Goal: Transaction & Acquisition: Purchase product/service

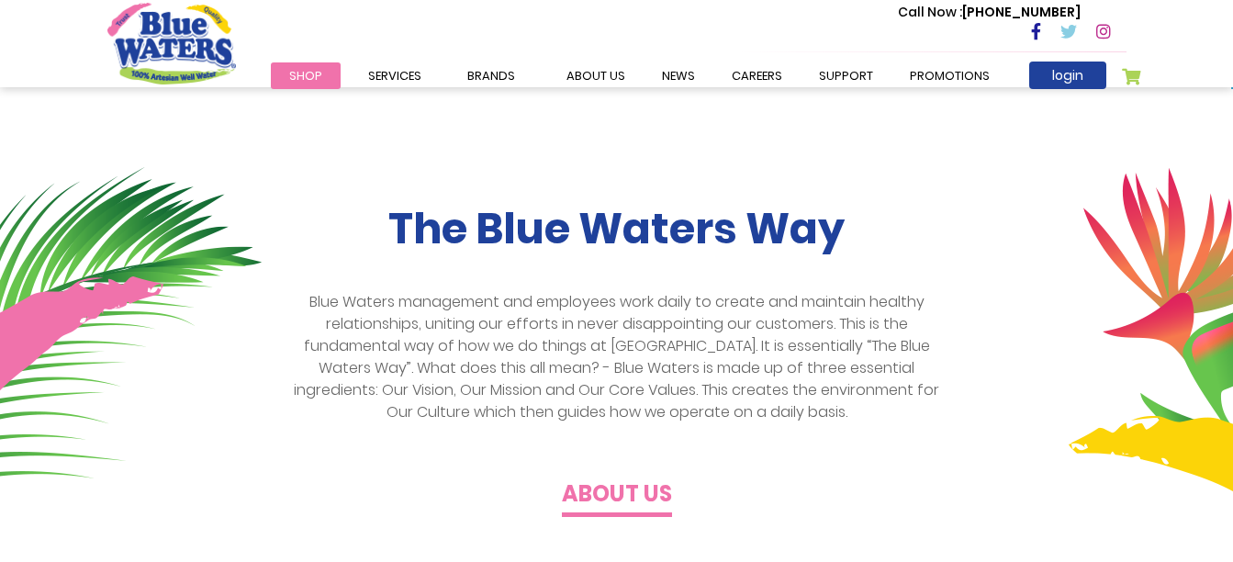
scroll to position [367, 0]
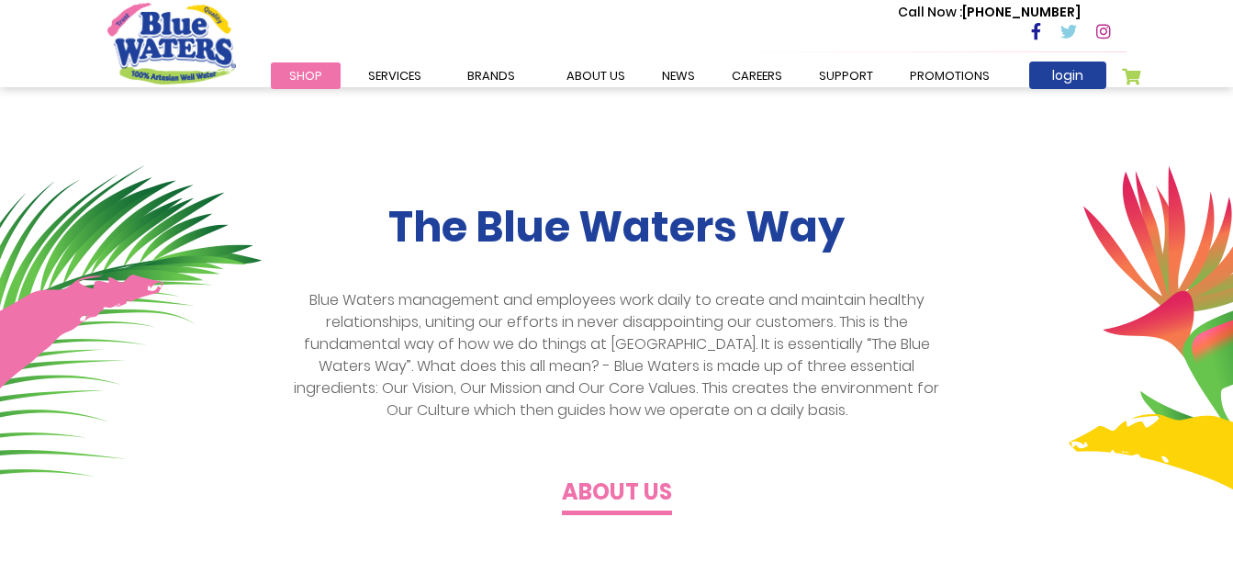
click at [310, 73] on span "Shop" at bounding box center [305, 75] width 33 height 17
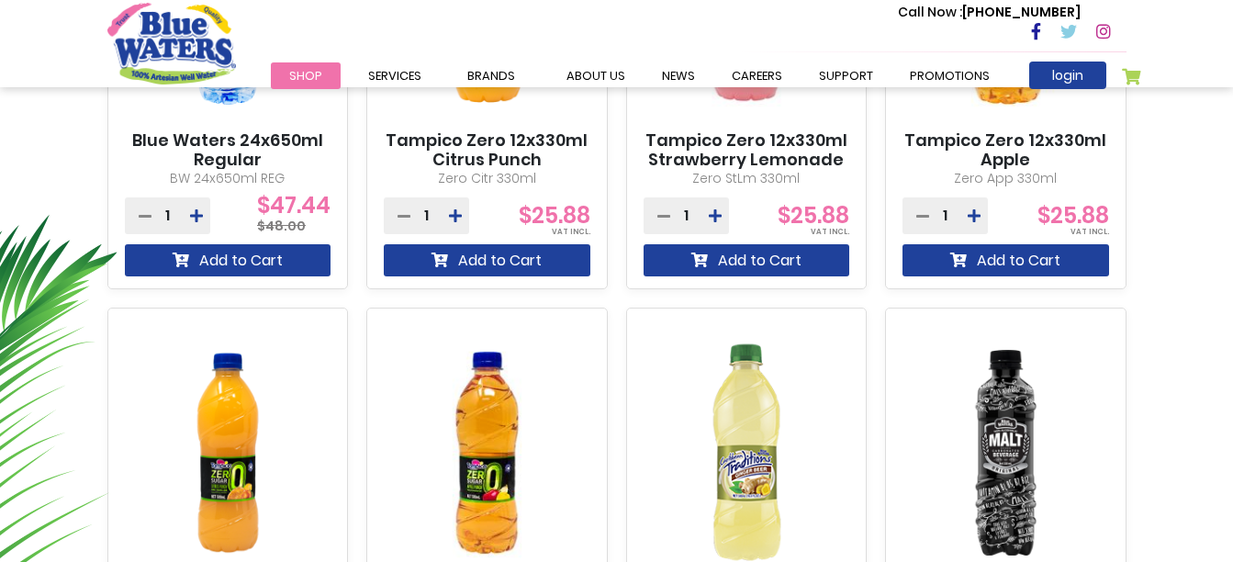
scroll to position [918, 0]
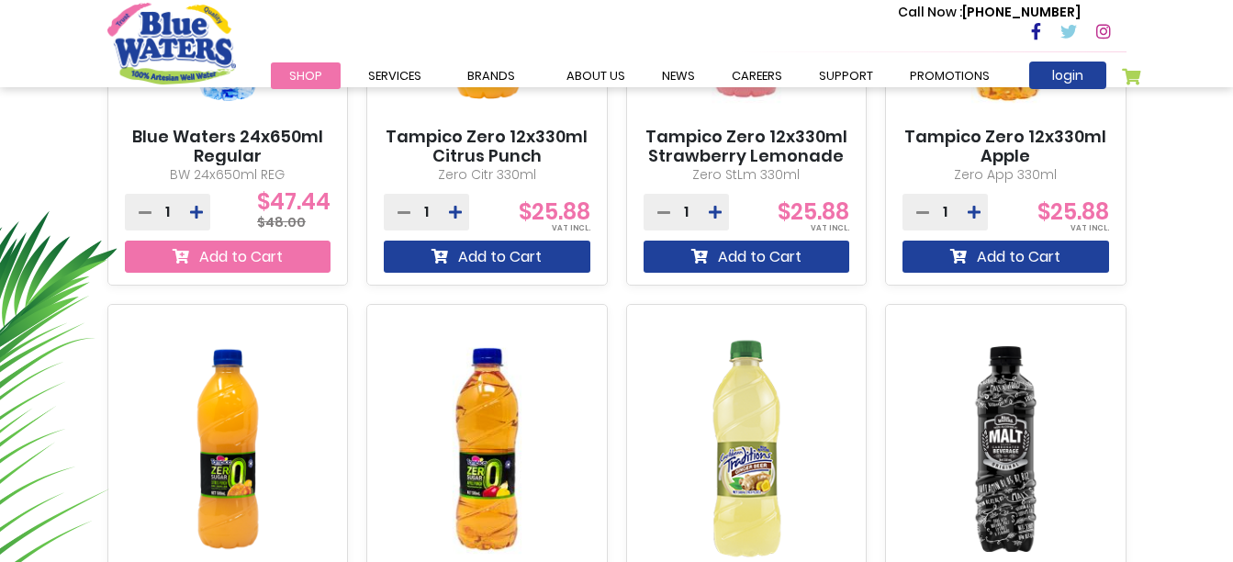
click at [206, 254] on button "Add to Cart" at bounding box center [228, 256] width 206 height 32
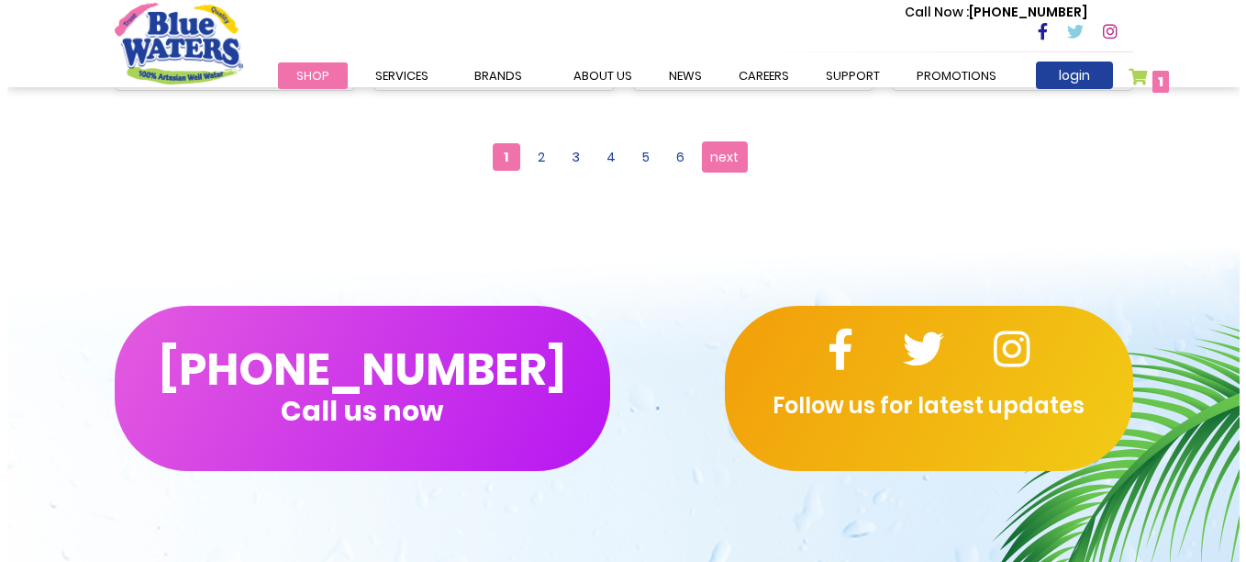
scroll to position [1885, 0]
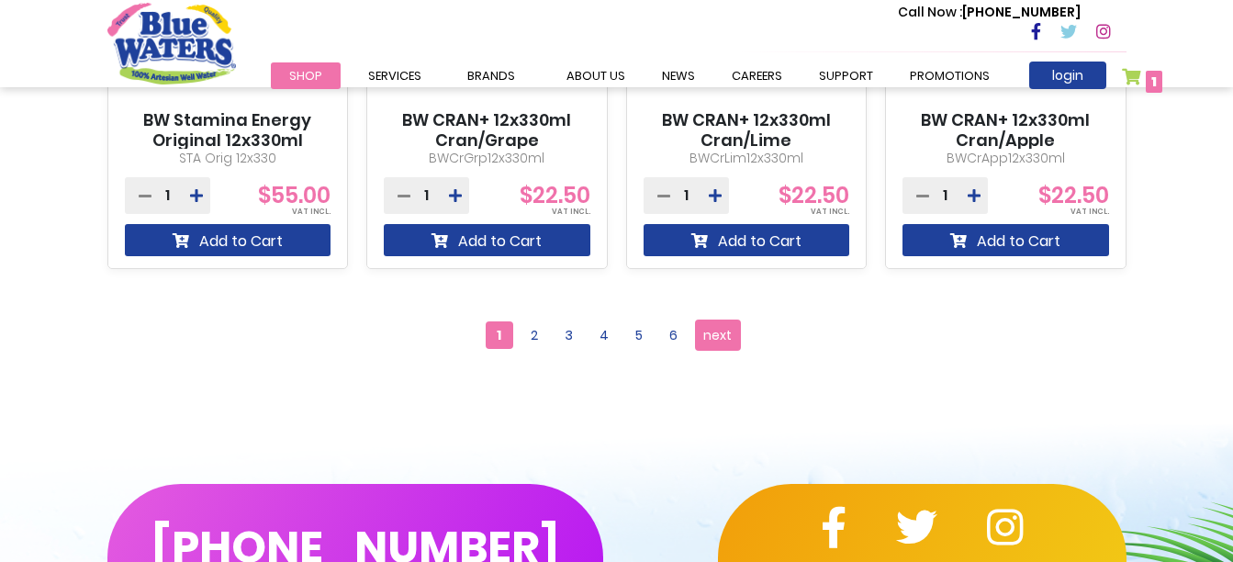
click at [1136, 73] on link "My Cart 1 1 items" at bounding box center [1142, 81] width 41 height 27
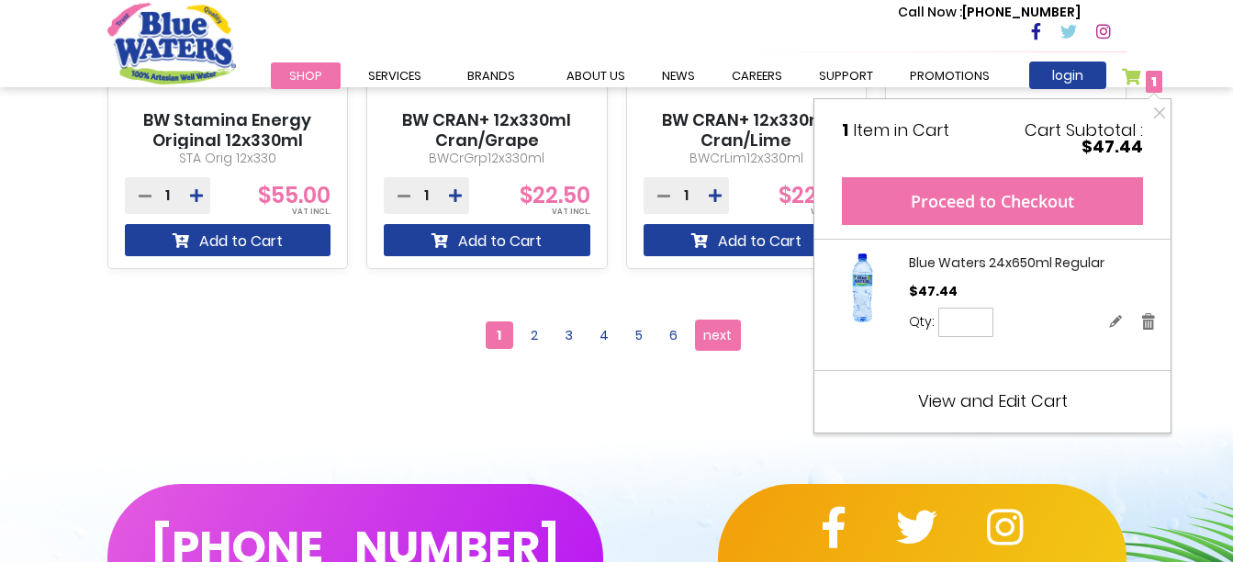
click at [1009, 197] on button "Proceed to Checkout" at bounding box center [992, 201] width 301 height 48
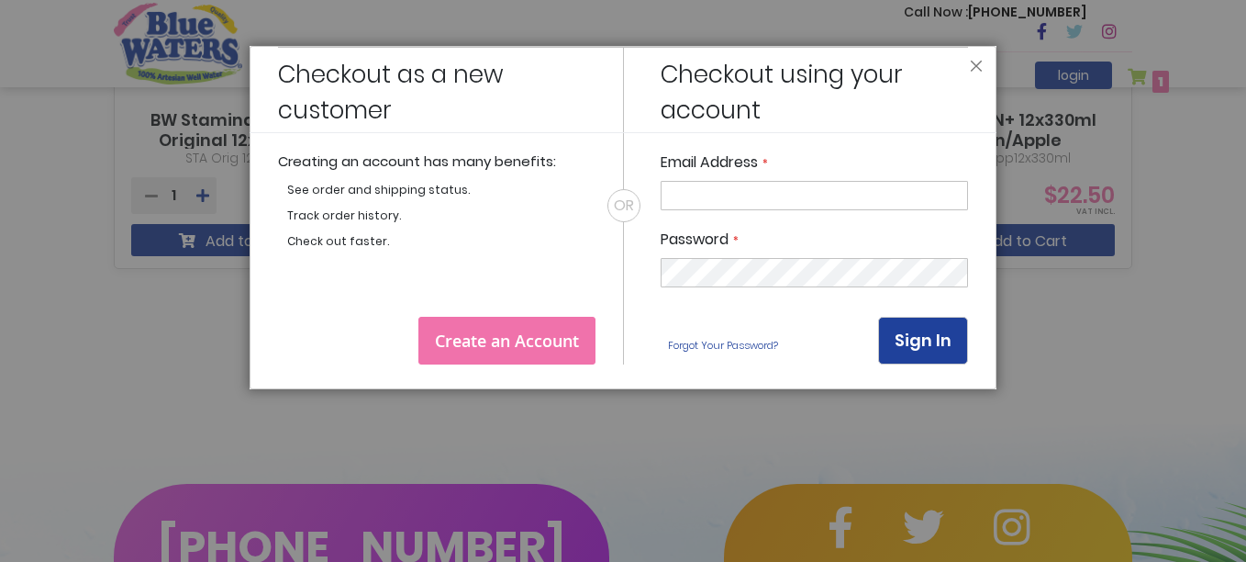
click at [483, 333] on span "Create an Account" at bounding box center [507, 340] width 144 height 22
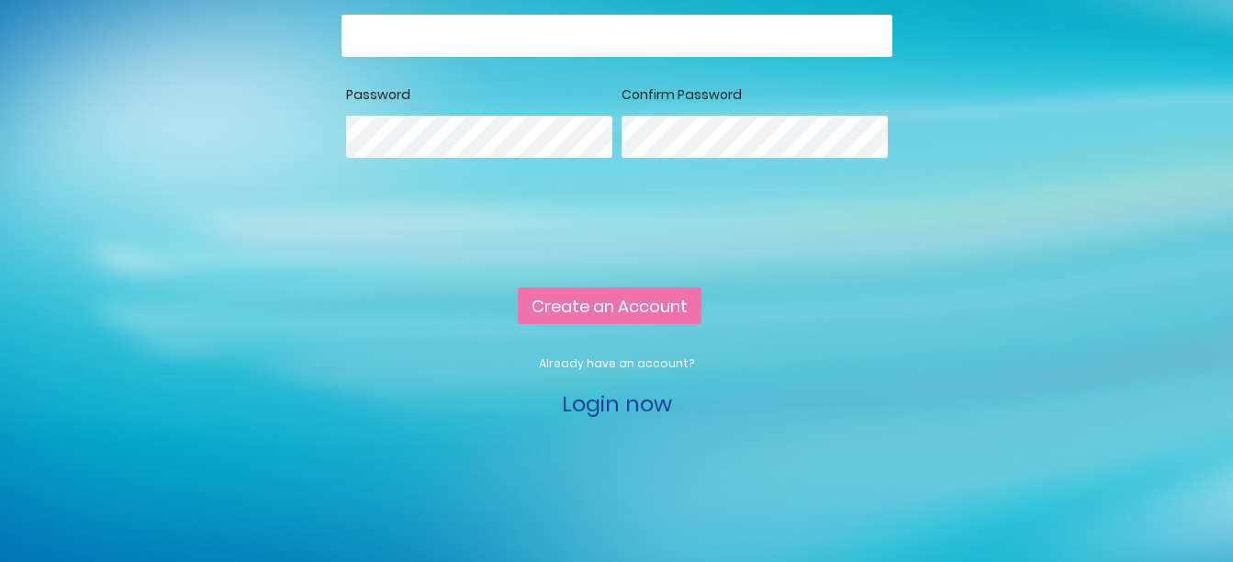
scroll to position [661, 0]
